Goal: Find specific page/section: Find specific page/section

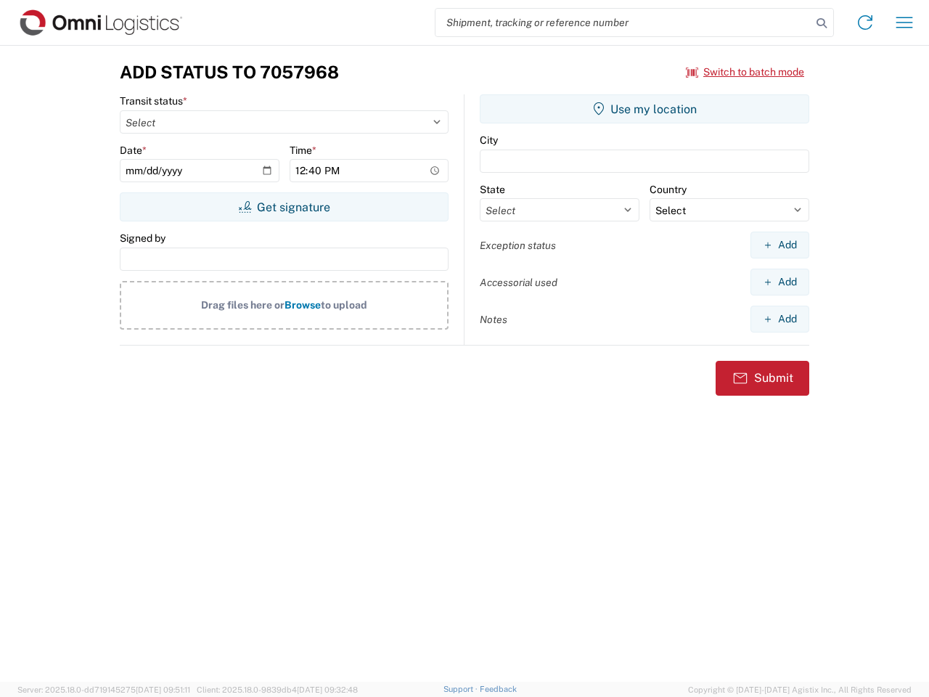
click at [624, 23] on input "search" at bounding box center [624, 23] width 376 height 28
click at [822, 23] on icon at bounding box center [822, 23] width 20 height 20
click at [865, 23] on icon at bounding box center [865, 22] width 23 height 23
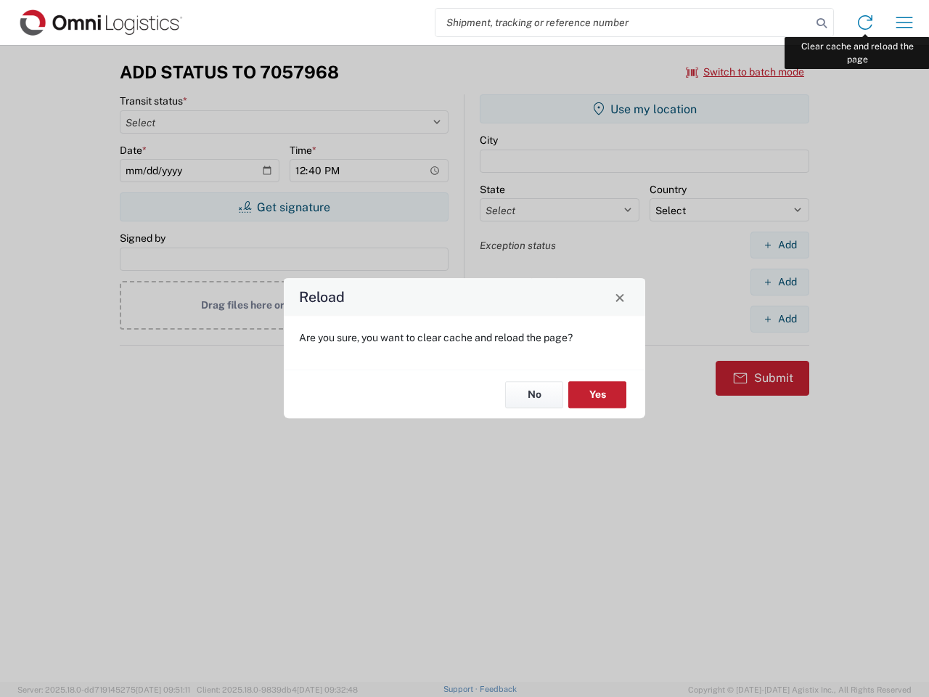
click at [905, 23] on div "Reload Are you sure, you want to clear cache and reload the page? No Yes" at bounding box center [464, 348] width 929 height 697
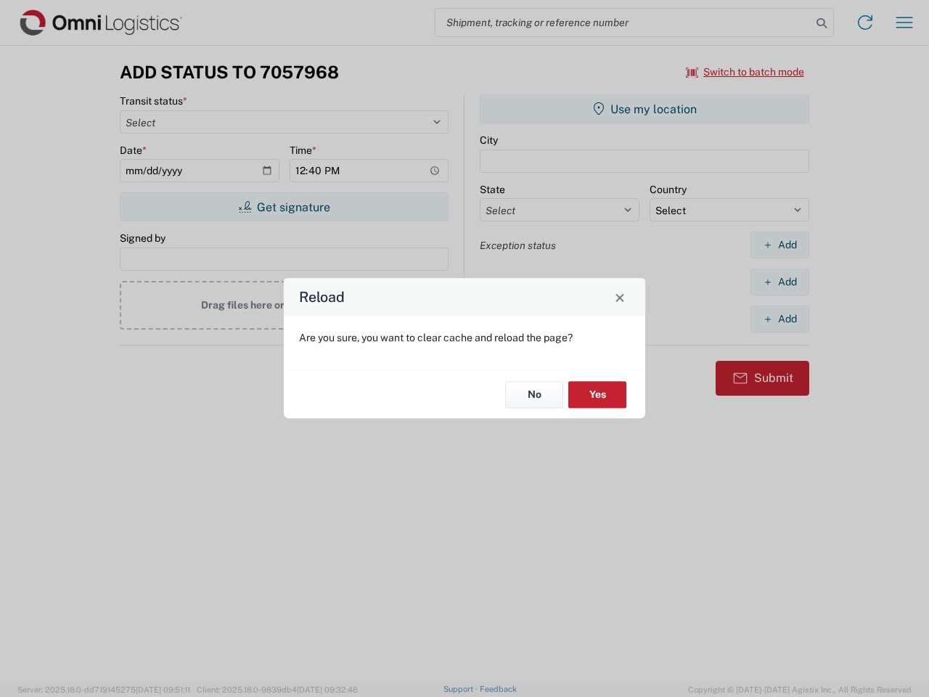
click at [746, 72] on div "Reload Are you sure, you want to clear cache and reload the page? No Yes" at bounding box center [464, 348] width 929 height 697
click at [284, 207] on div "Reload Are you sure, you want to clear cache and reload the page? No Yes" at bounding box center [464, 348] width 929 height 697
click at [645, 109] on div "Reload Are you sure, you want to clear cache and reload the page? No Yes" at bounding box center [464, 348] width 929 height 697
click at [780, 245] on div "Reload Are you sure, you want to clear cache and reload the page? No Yes" at bounding box center [464, 348] width 929 height 697
click at [780, 282] on div "Reload Are you sure, you want to clear cache and reload the page? No Yes" at bounding box center [464, 348] width 929 height 697
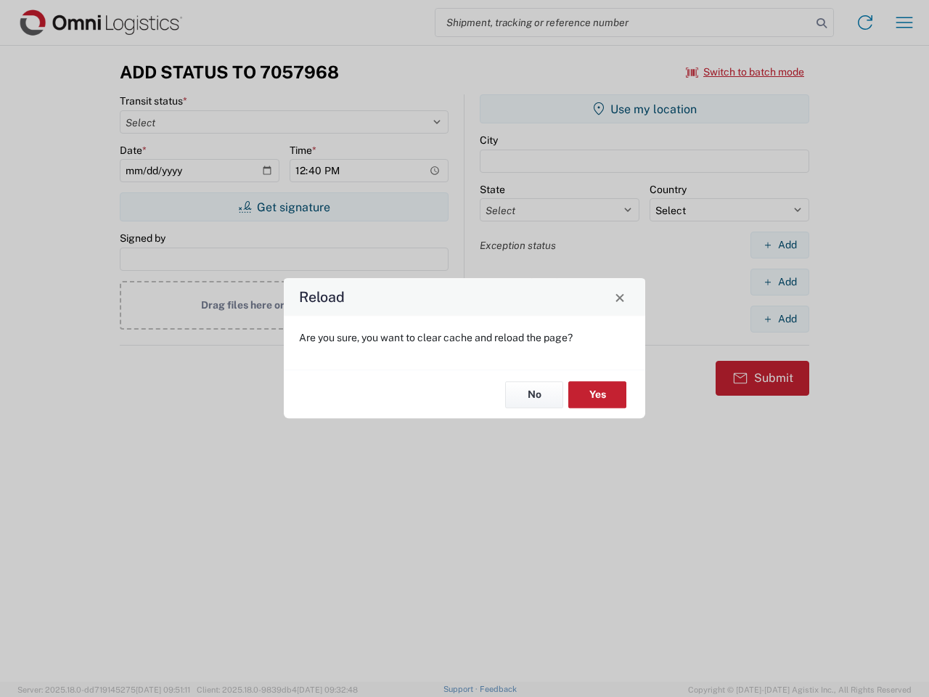
click at [780, 319] on div "Reload Are you sure, you want to clear cache and reload the page? No Yes" at bounding box center [464, 348] width 929 height 697
